Goal: Check status: Check status

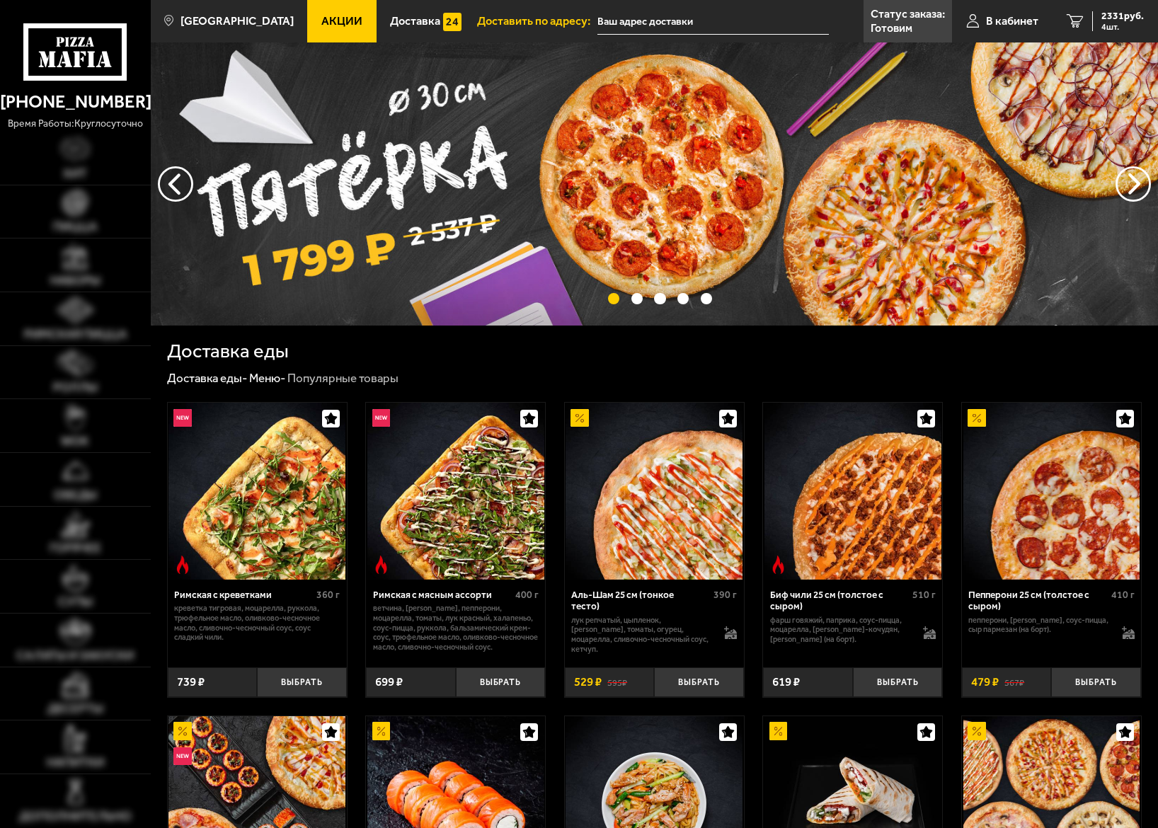
type input "[STREET_ADDRESS]"
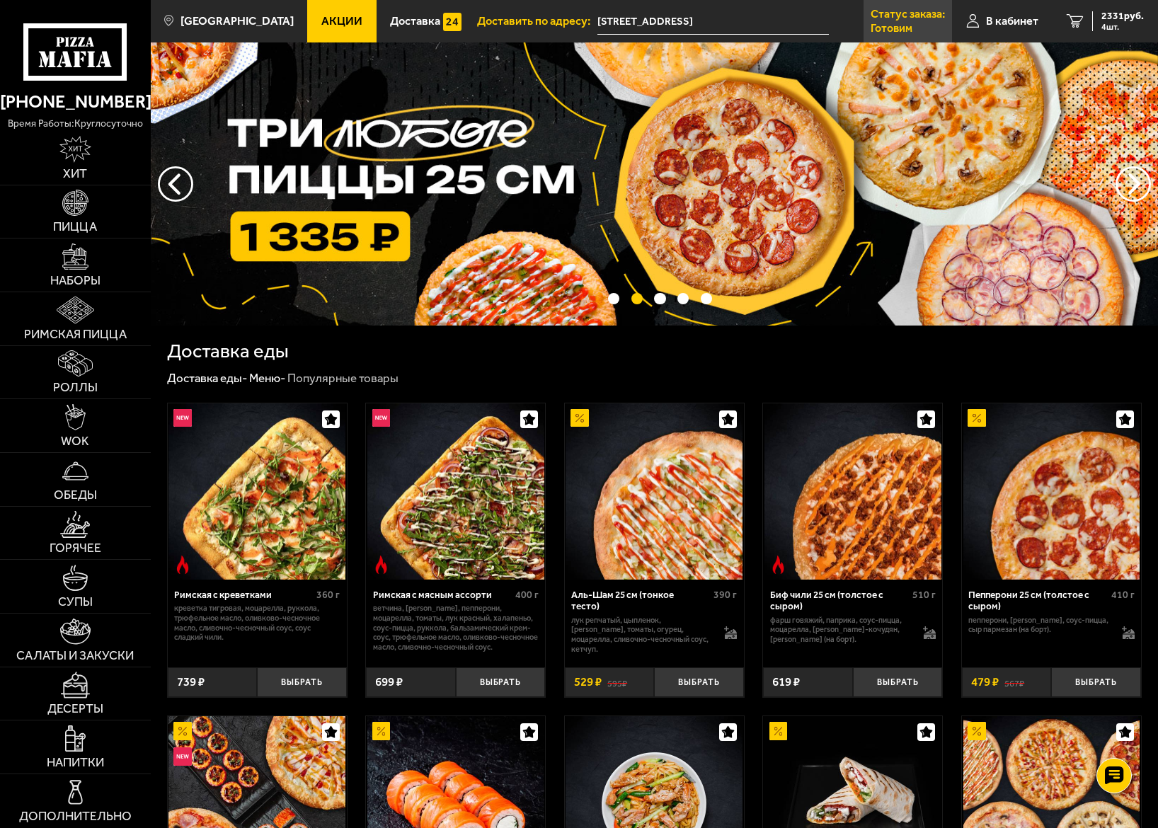
click at [904, 23] on p "Готовим" at bounding box center [892, 28] width 42 height 11
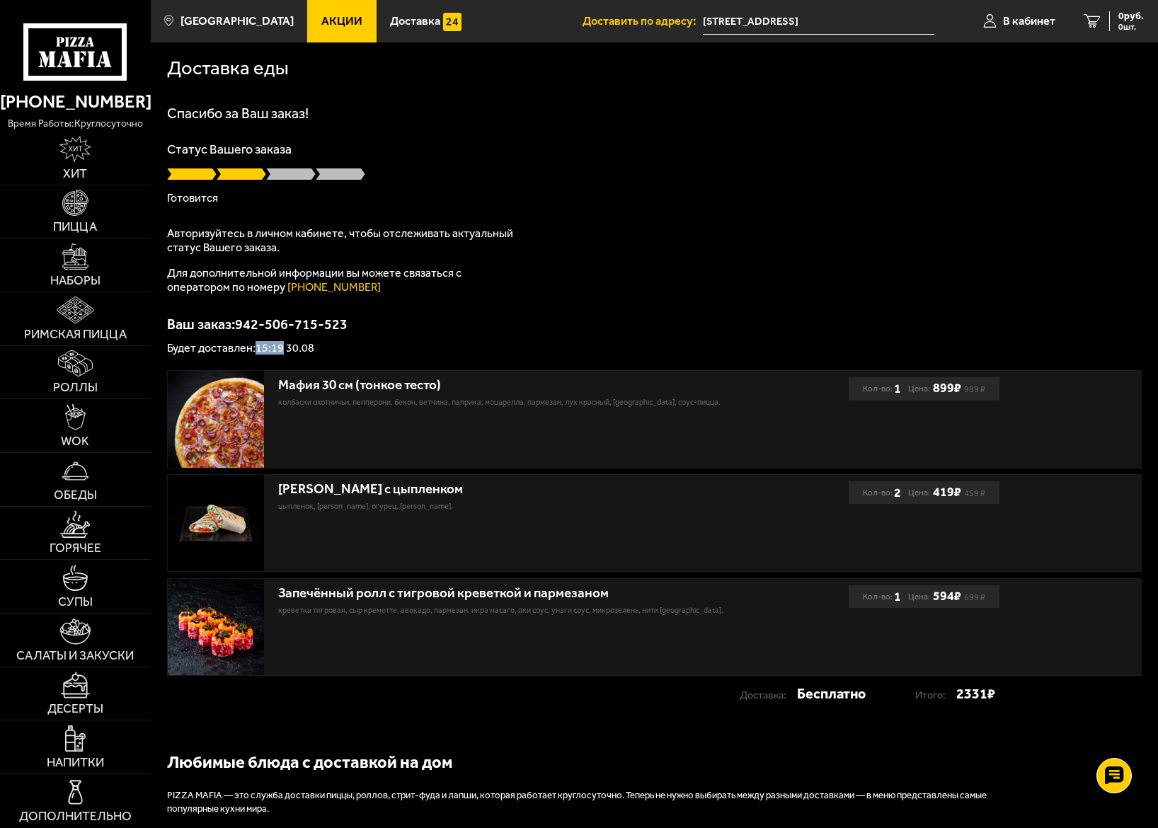
drag, startPoint x: 256, startPoint y: 348, endPoint x: 284, endPoint y: 350, distance: 27.6
click at [284, 350] on p "Будет доставлен: 15:19 30.08" at bounding box center [654, 348] width 975 height 11
click at [1026, 21] on span "В кабинет" at bounding box center [1029, 21] width 52 height 11
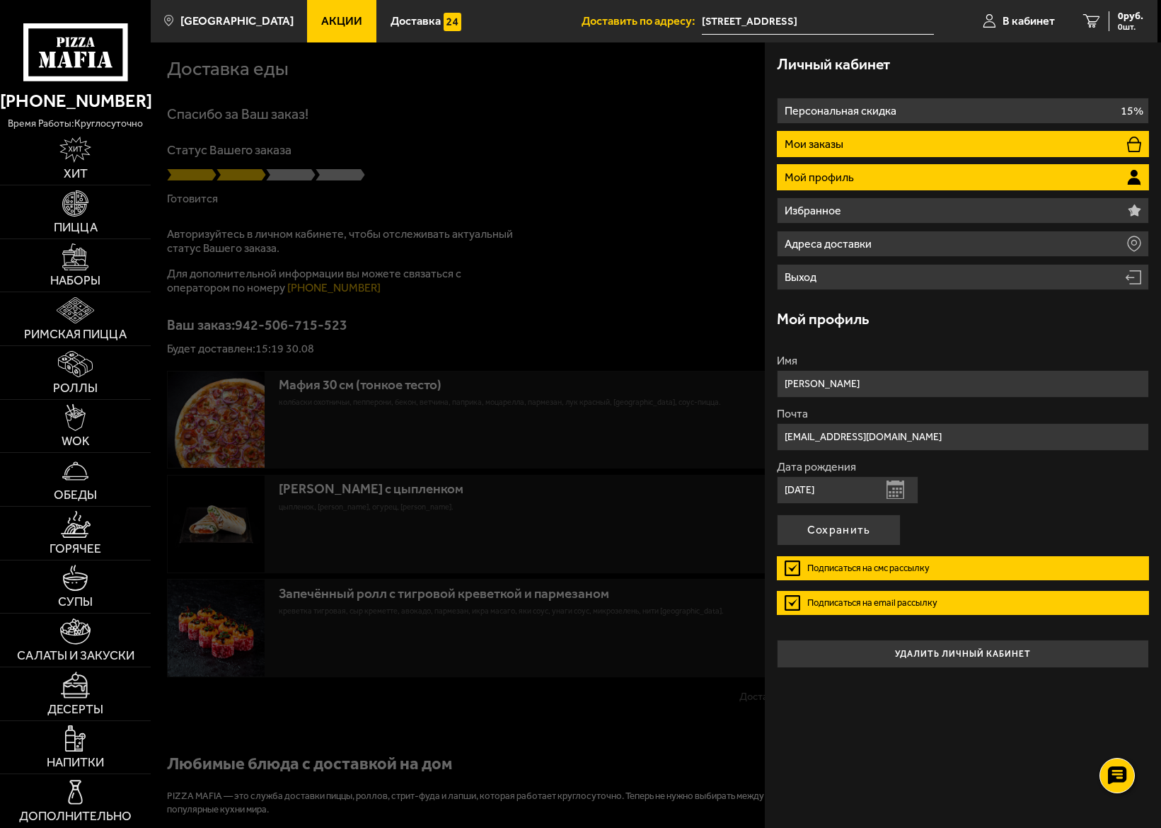
click at [834, 143] on p "Мои заказы" at bounding box center [816, 144] width 62 height 11
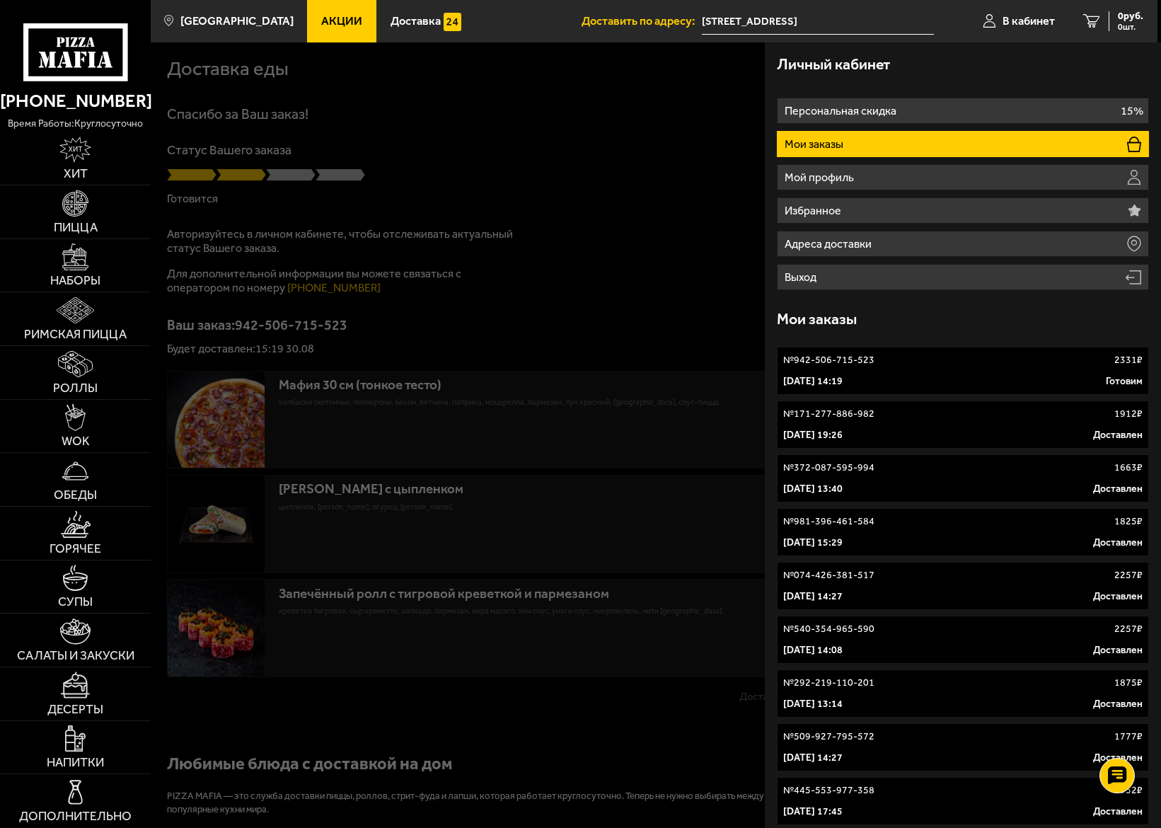
click at [648, 197] on div at bounding box center [731, 456] width 1161 height 828
